Goal: Information Seeking & Learning: Find specific fact

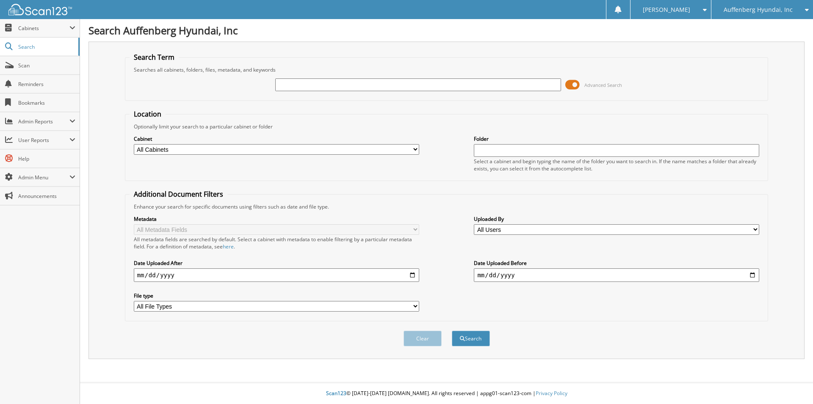
click at [755, 8] on span "Auffenberg Hyundai, Inc" at bounding box center [758, 9] width 69 height 5
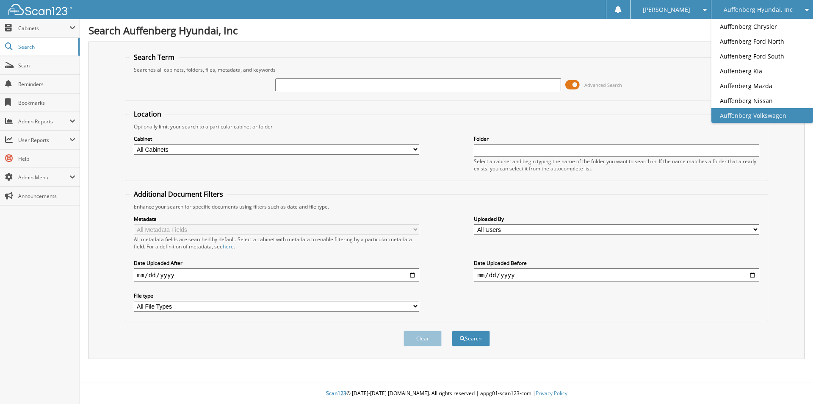
click at [759, 111] on link "Auffenberg Volkswagen" at bounding box center [763, 115] width 102 height 15
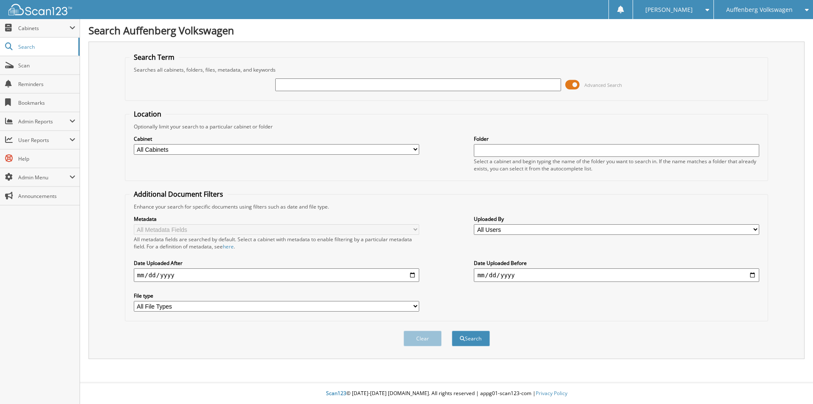
click at [330, 82] on input "text" at bounding box center [417, 84] width 285 height 13
type input "PM359231"
click at [452, 330] on button "Search" at bounding box center [471, 338] width 38 height 16
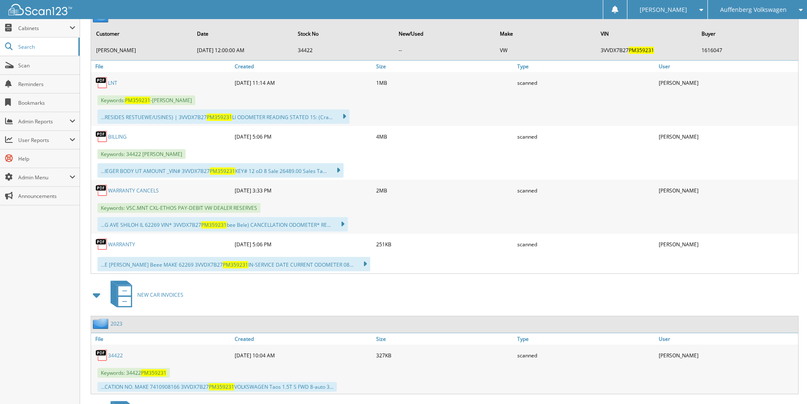
scroll to position [424, 0]
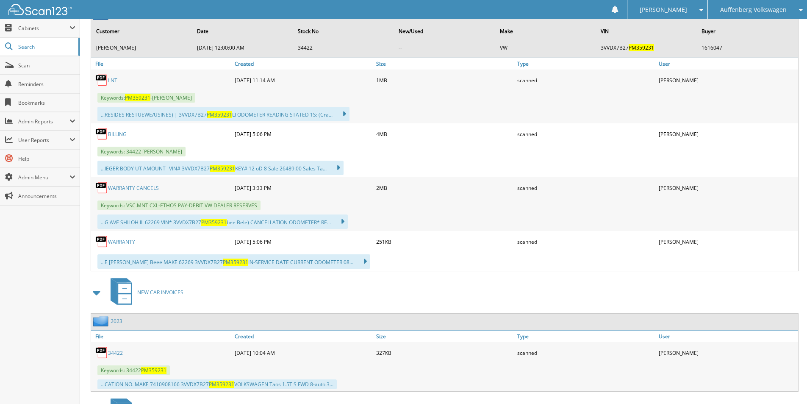
click at [141, 188] on link "WARRANTY CANCELS" at bounding box center [133, 187] width 51 height 7
click at [118, 133] on link "BILLING" at bounding box center [117, 133] width 19 height 7
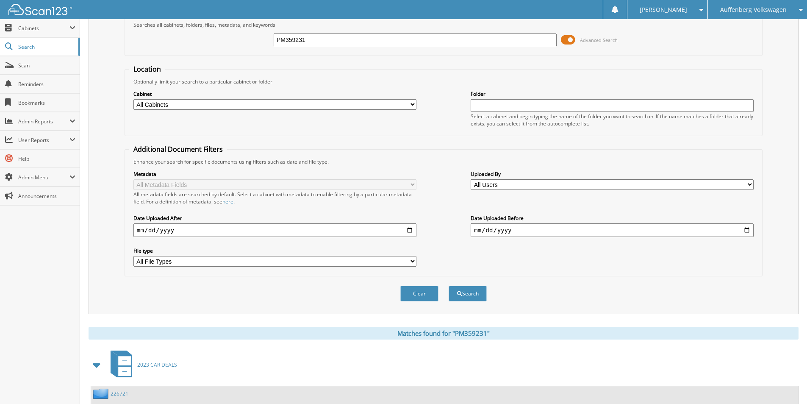
scroll to position [0, 0]
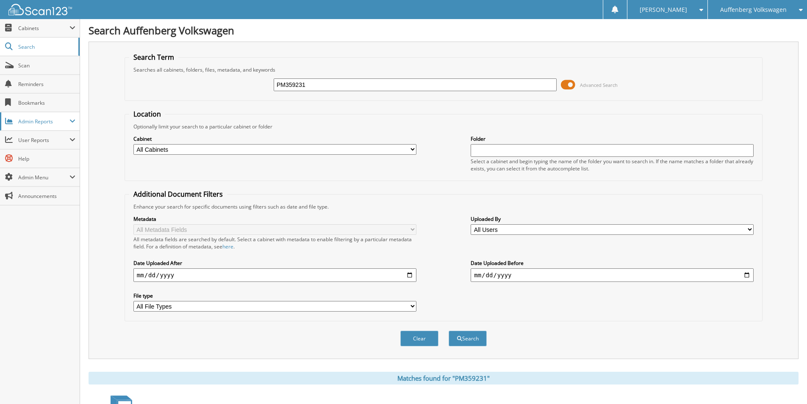
drag, startPoint x: 310, startPoint y: 83, endPoint x: 3, endPoint y: 114, distance: 309.0
drag, startPoint x: 296, startPoint y: 84, endPoint x: 91, endPoint y: 94, distance: 205.3
click at [122, 87] on div "Search Term Searches all cabinets, folders, files, metadata, and keywords PM Ad…" at bounding box center [444, 200] width 710 height 317
type input "LM008379"
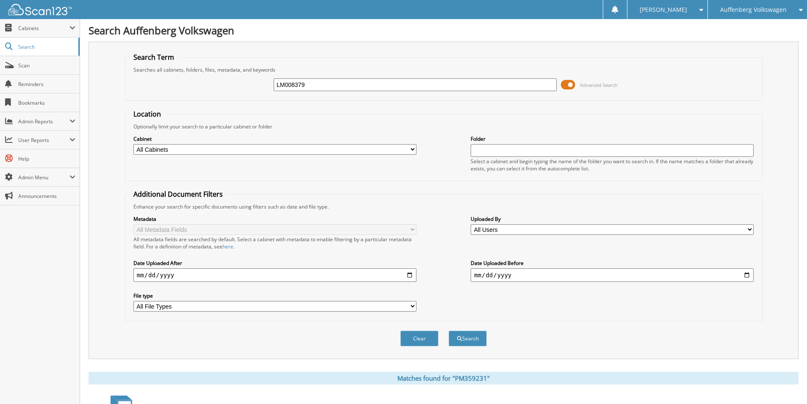
click at [449, 330] on button "Search" at bounding box center [468, 338] width 38 height 16
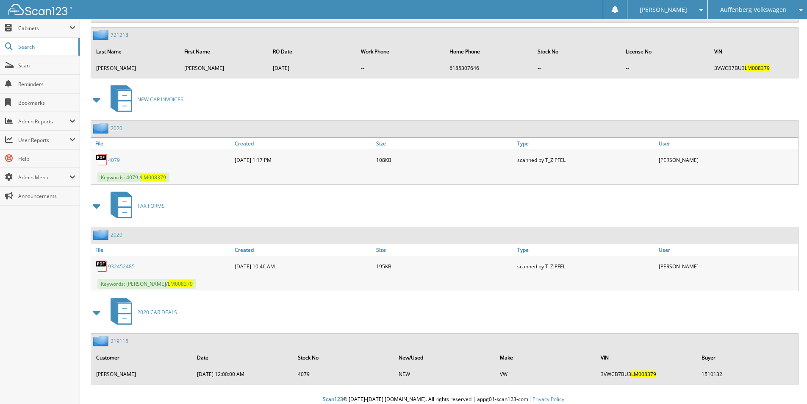
scroll to position [1146, 0]
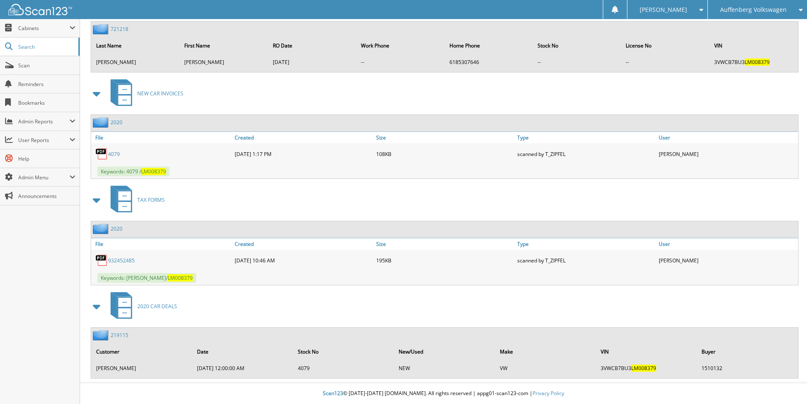
click at [119, 335] on link "219115" at bounding box center [120, 334] width 18 height 7
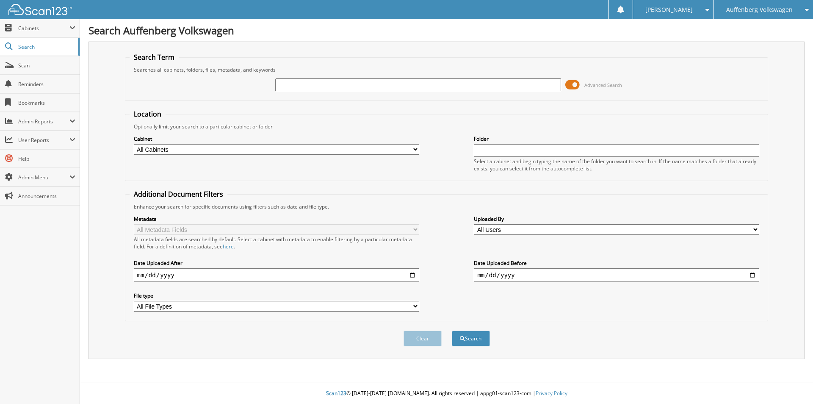
click at [344, 91] on input "text" at bounding box center [417, 84] width 285 height 13
type input "MM01241"
click at [452, 330] on button "Search" at bounding box center [471, 338] width 38 height 16
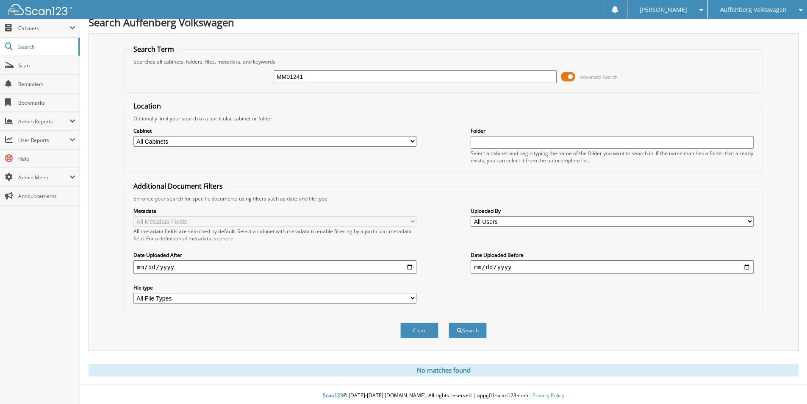
scroll to position [11, 0]
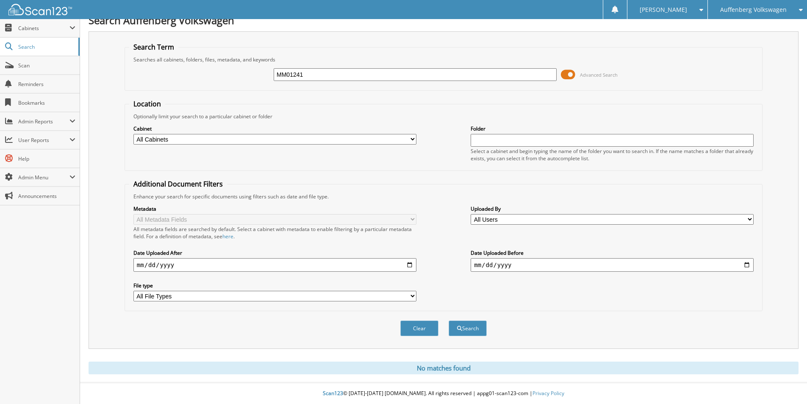
drag, startPoint x: 317, startPoint y: 75, endPoint x: -203, endPoint y: 74, distance: 519.7
click at [0, 74] on html "[PERSON_NAME] Settings Logout Auffenberg Volkswagen Auffenberg Chrysler [GEOGRA…" at bounding box center [403, 197] width 807 height 414
type input "MM011241"
click at [449, 320] on button "Search" at bounding box center [468, 328] width 38 height 16
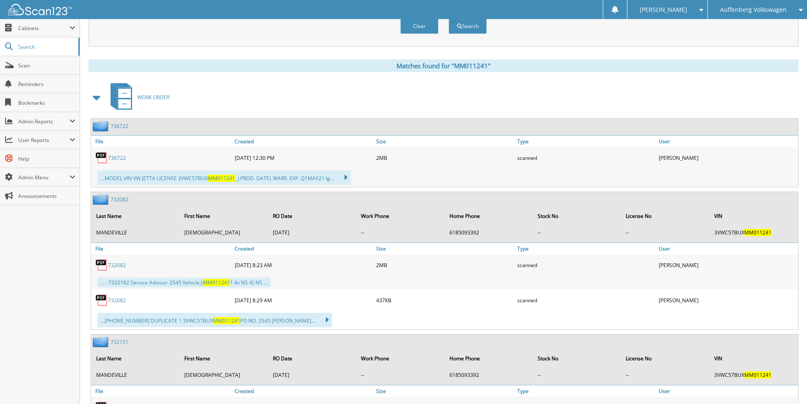
scroll to position [381, 0]
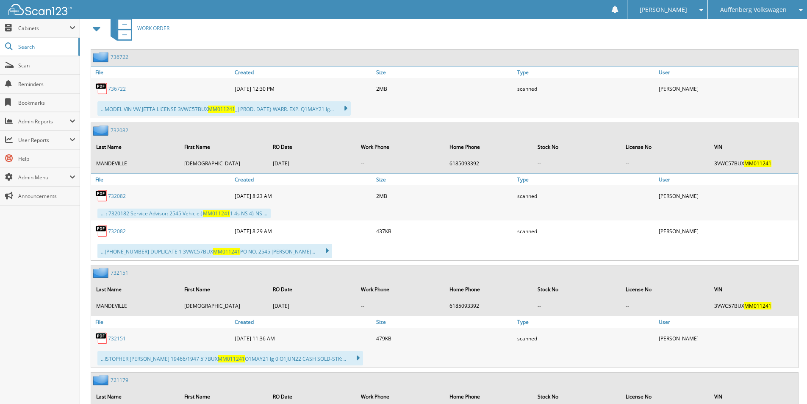
click at [118, 131] on link "732082" at bounding box center [120, 130] width 18 height 7
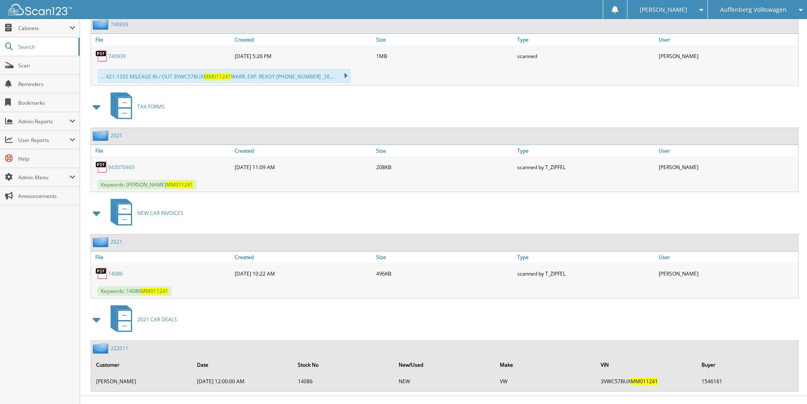
scroll to position [954, 0]
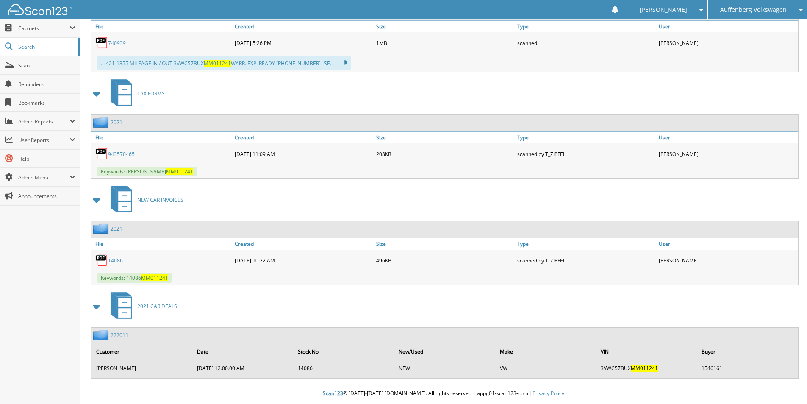
click at [122, 334] on link "222011" at bounding box center [120, 334] width 18 height 7
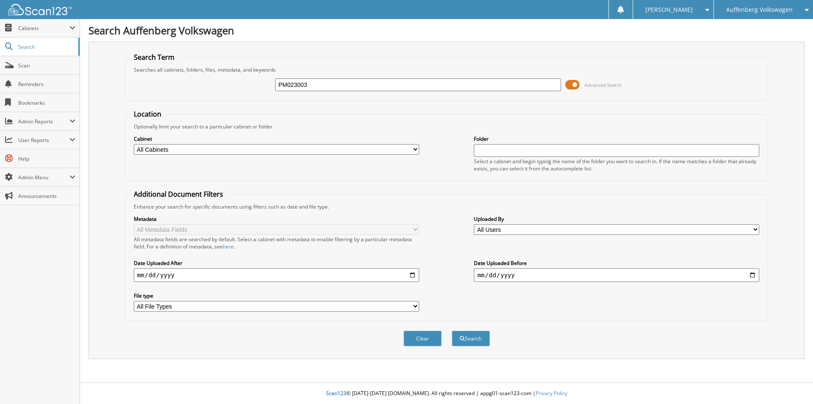
type input "PM023003"
click at [452, 330] on button "Search" at bounding box center [471, 338] width 38 height 16
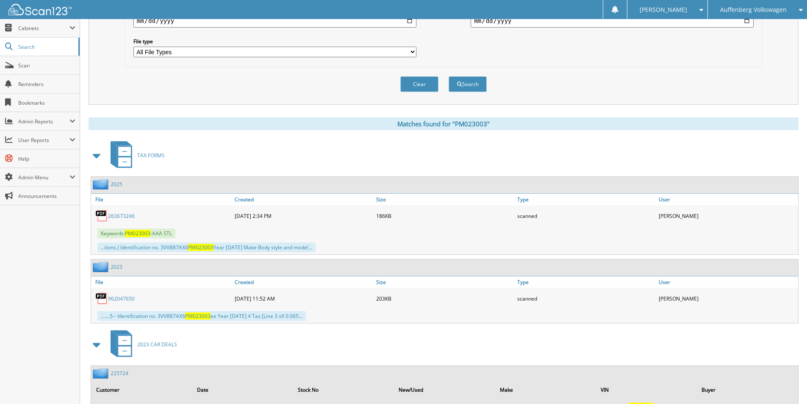
scroll to position [551, 0]
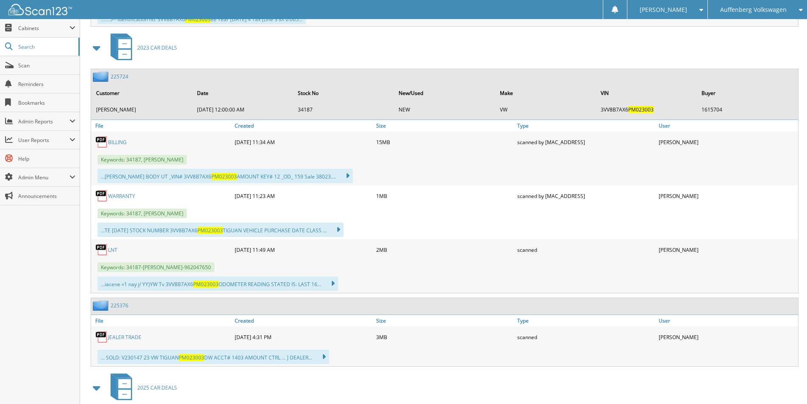
click at [119, 141] on link "BILLING" at bounding box center [117, 142] width 19 height 7
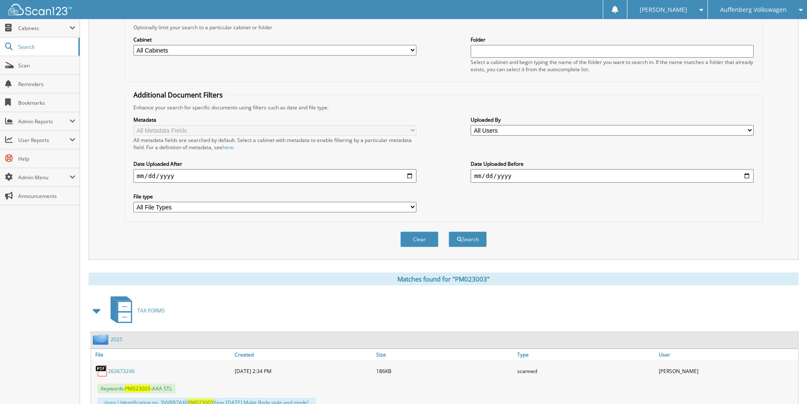
scroll to position [0, 0]
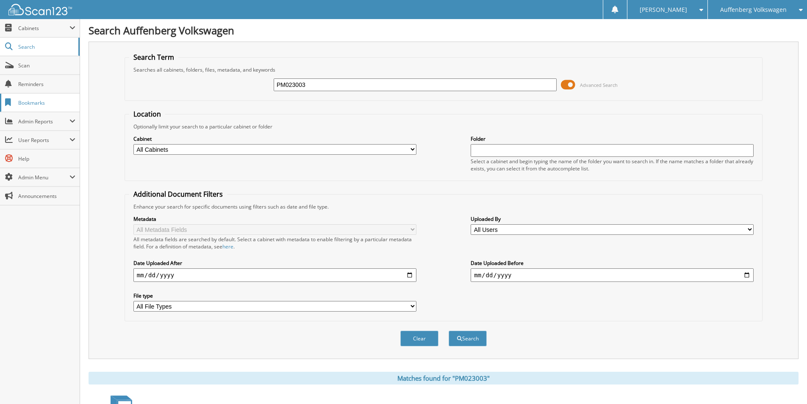
drag, startPoint x: 250, startPoint y: 81, endPoint x: 6, endPoint y: 108, distance: 245.8
type input "PM119610"
click at [449, 330] on button "Search" at bounding box center [468, 338] width 38 height 16
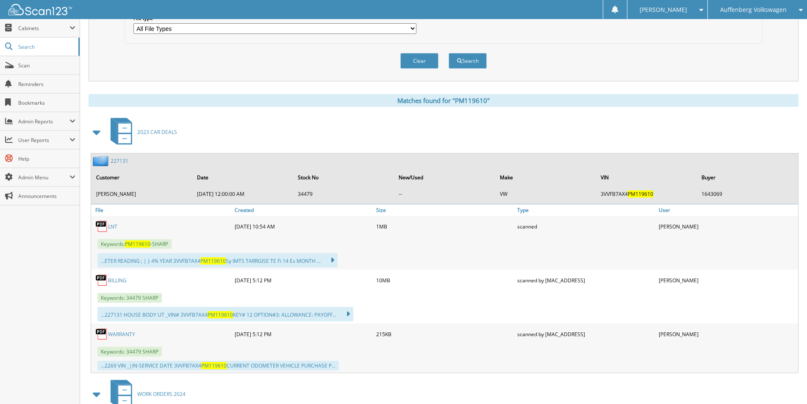
scroll to position [297, 0]
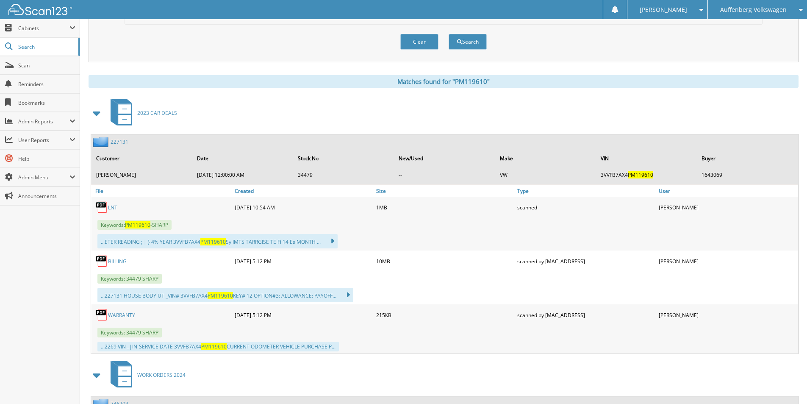
click at [118, 261] on link "BILLING" at bounding box center [117, 261] width 19 height 7
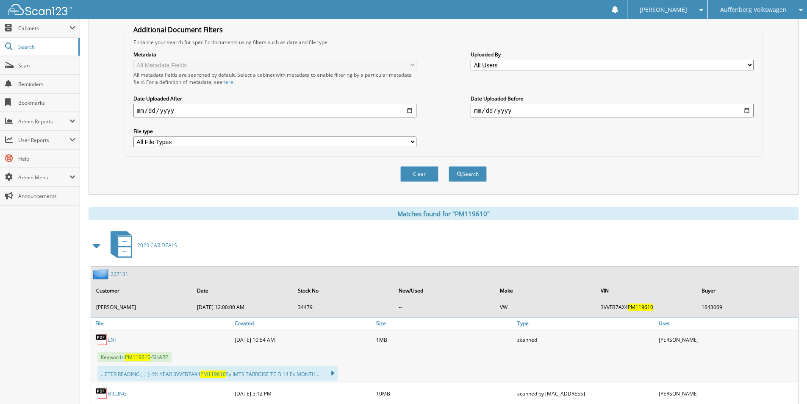
scroll to position [42, 0]
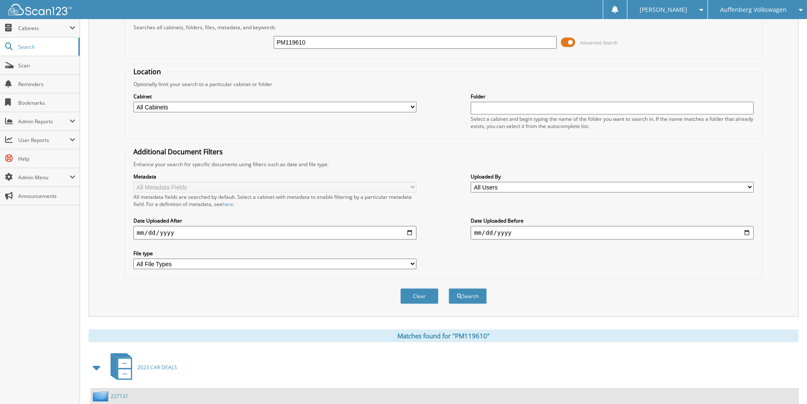
drag, startPoint x: 318, startPoint y: 42, endPoint x: -94, endPoint y: 88, distance: 413.9
type input "LM107391"
click at [449, 288] on button "Search" at bounding box center [468, 296] width 38 height 16
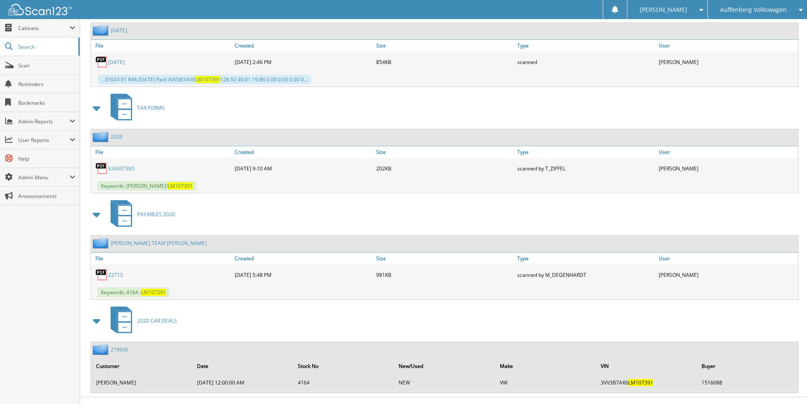
scroll to position [1059, 0]
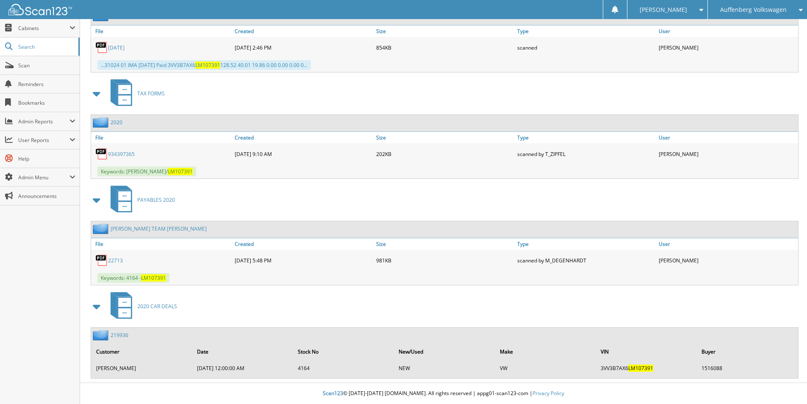
click at [118, 335] on link "219936" at bounding box center [120, 334] width 18 height 7
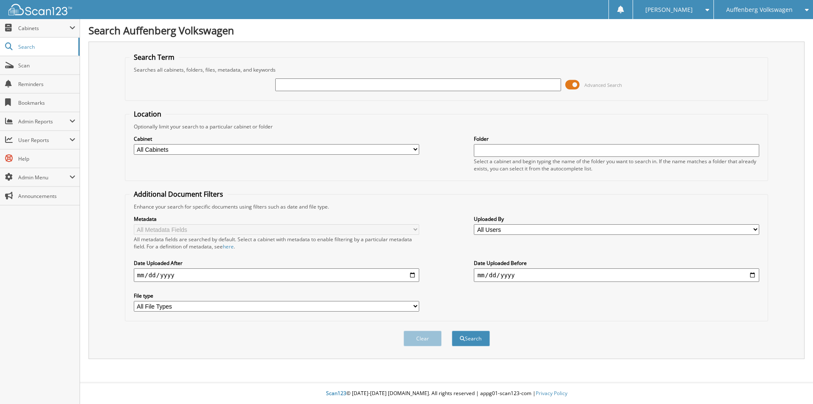
click at [321, 80] on input "text" at bounding box center [417, 84] width 285 height 13
type input "LM069437"
click at [452, 330] on button "Search" at bounding box center [471, 338] width 38 height 16
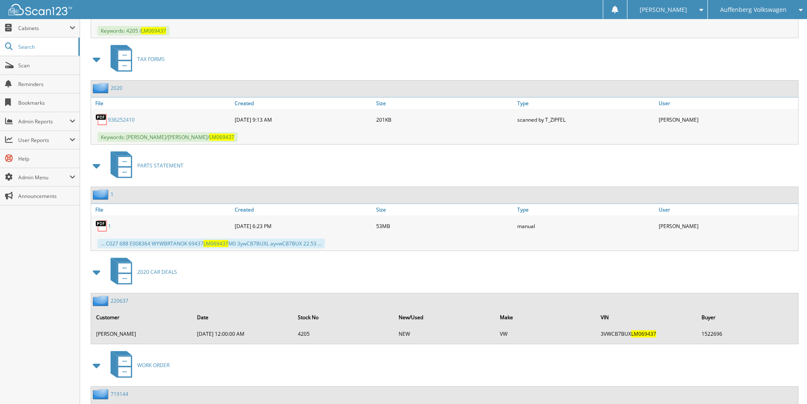
scroll to position [729, 0]
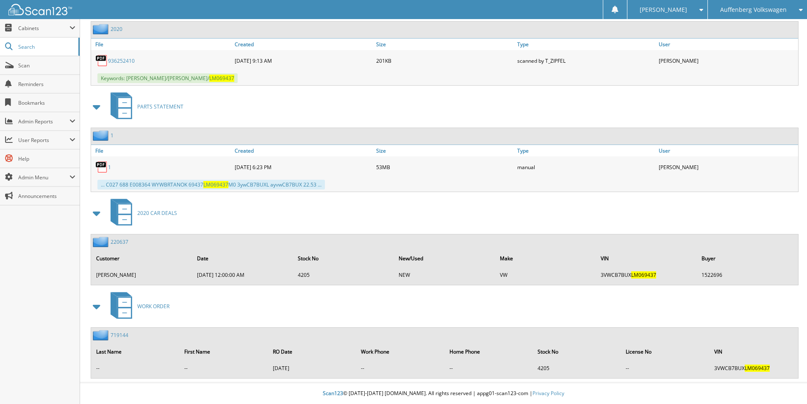
click at [121, 240] on link "220637" at bounding box center [120, 241] width 18 height 7
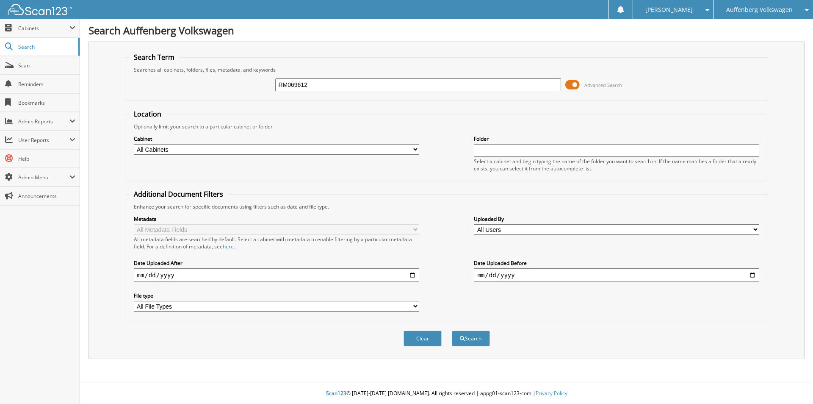
type input "RM069612"
click at [452, 330] on button "Search" at bounding box center [471, 338] width 38 height 16
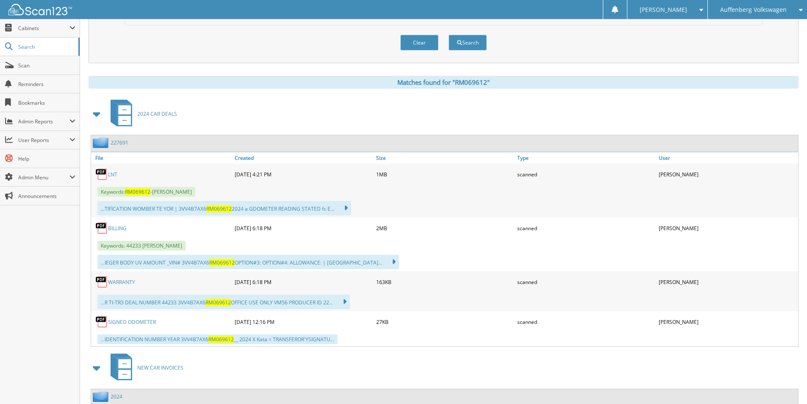
scroll to position [297, 0]
click at [117, 227] on link "BILLING" at bounding box center [117, 227] width 19 height 7
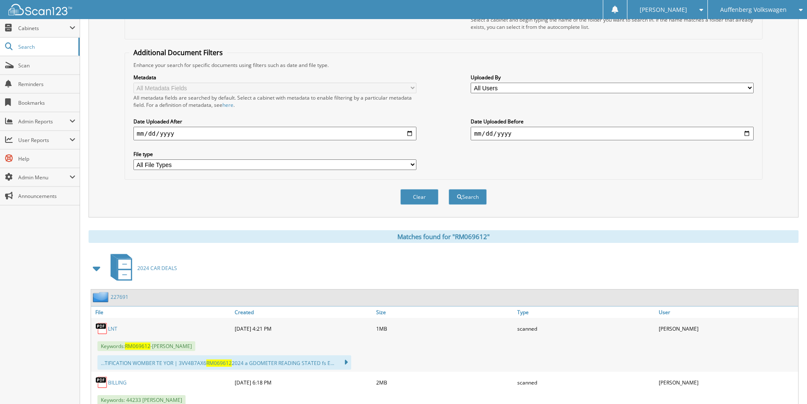
scroll to position [0, 0]
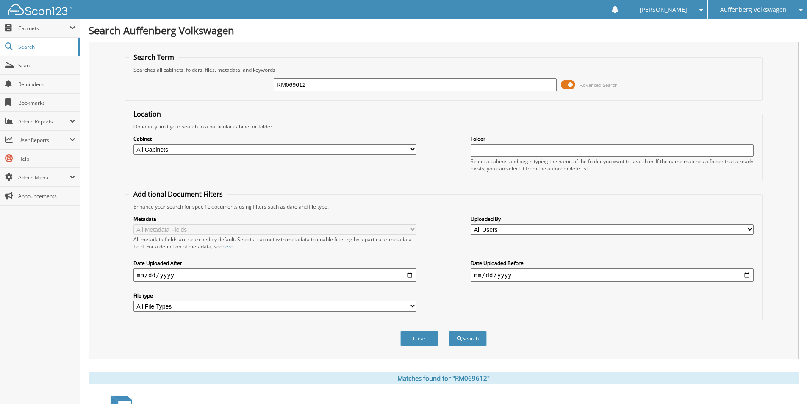
drag, startPoint x: 333, startPoint y: 85, endPoint x: -67, endPoint y: 129, distance: 402.3
type input "LM005433"
click at [449, 330] on button "Search" at bounding box center [468, 338] width 38 height 16
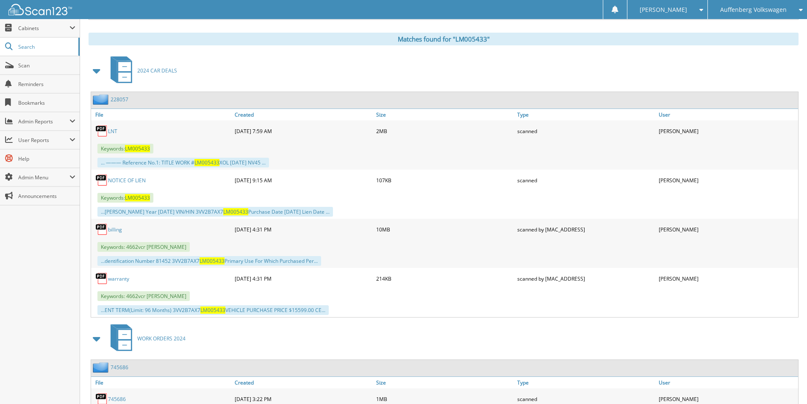
click at [679, 8] on span "[PERSON_NAME]" at bounding box center [663, 9] width 47 height 5
click at [676, 39] on link "Logout" at bounding box center [667, 41] width 80 height 15
